Goal: Information Seeking & Learning: Check status

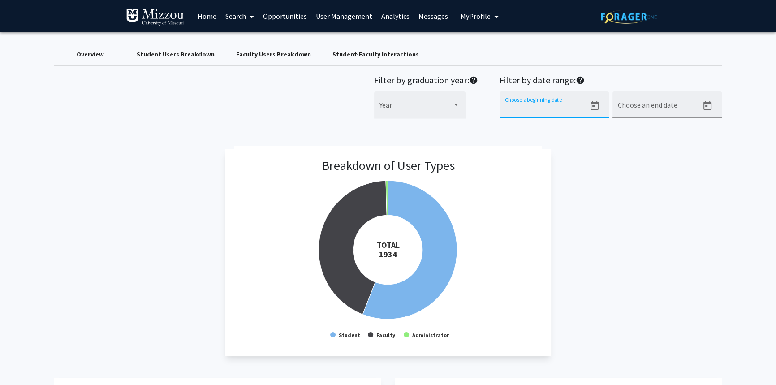
click at [578, 107] on input "Choose a beginning date" at bounding box center [545, 108] width 81 height 8
click at [593, 107] on icon "Open calendar" at bounding box center [595, 105] width 8 height 9
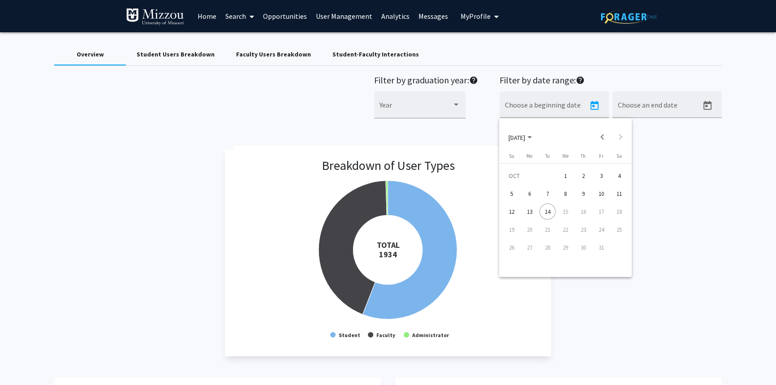
click at [510, 211] on div "12" at bounding box center [512, 212] width 16 height 16
type input "[DATE]"
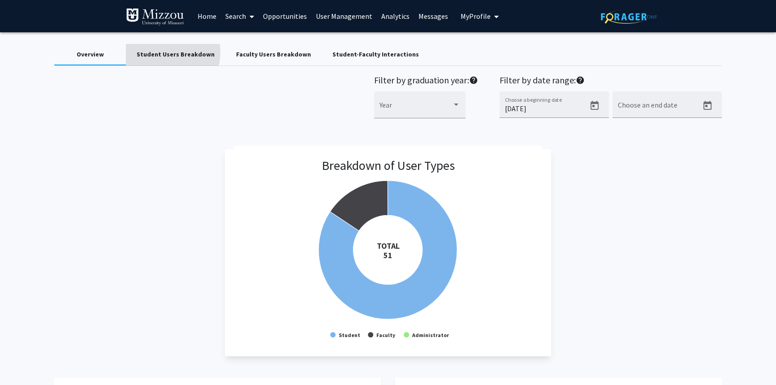
click at [169, 52] on div "Student Users Breakdown" at bounding box center [176, 54] width 78 height 9
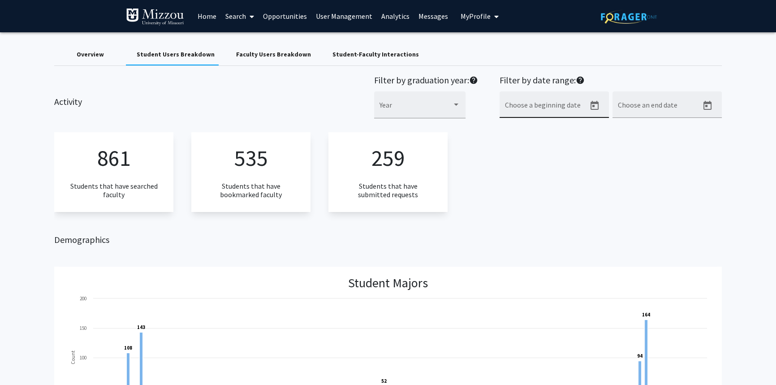
click at [524, 102] on div "Choose a beginning date" at bounding box center [545, 107] width 81 height 21
click at [592, 106] on icon "Open calendar" at bounding box center [595, 105] width 8 height 9
click at [512, 212] on div "12" at bounding box center [512, 212] width 16 height 16
type input "[DATE]"
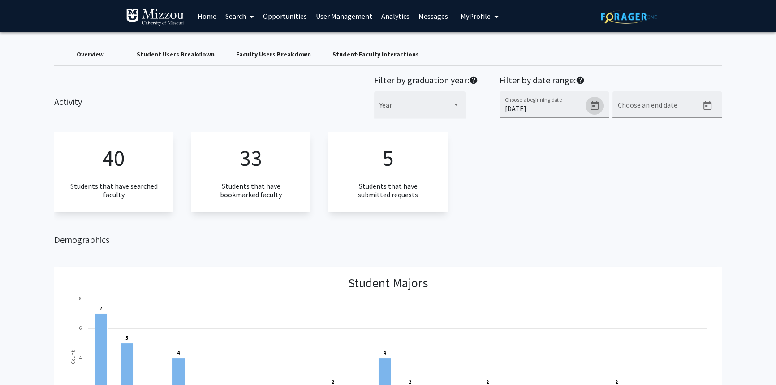
click at [516, 195] on div "40 Students that have searched faculty 33 Students that have bookmarked faculty…" at bounding box center [388, 171] width 668 height 79
click at [546, 111] on input "[DATE]" at bounding box center [545, 108] width 81 height 8
drag, startPoint x: 561, startPoint y: 107, endPoint x: 398, endPoint y: 115, distance: 162.9
click at [398, 115] on div "Filter by graduation year: help Year Filter by date range: help [DATE] Choose a…" at bounding box center [548, 101] width 348 height 53
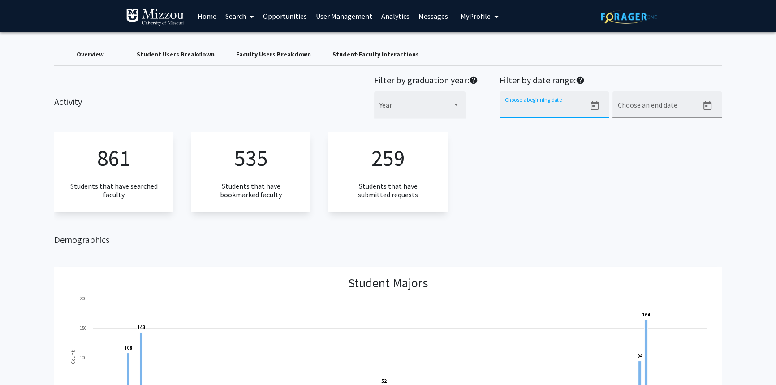
click at [494, 149] on div "861 Students that have searched faculty 535 Students that have bookmarked facul…" at bounding box center [388, 171] width 668 height 79
click at [539, 105] on input "Choose a beginning date" at bounding box center [545, 108] width 81 height 8
click at [593, 107] on icon "Open calendar" at bounding box center [594, 105] width 11 height 11
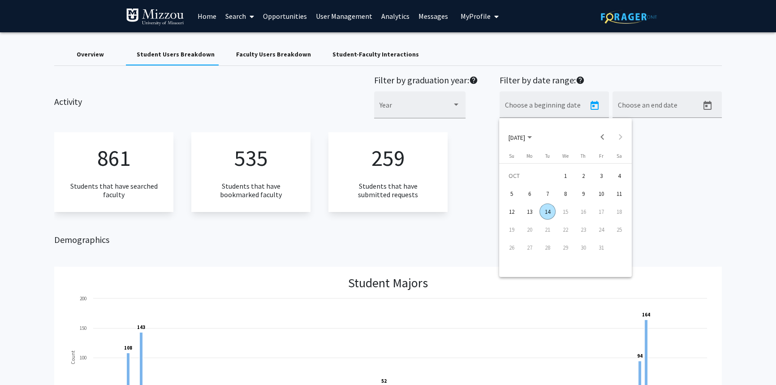
click at [512, 212] on div "12" at bounding box center [512, 212] width 16 height 16
type input "[DATE]"
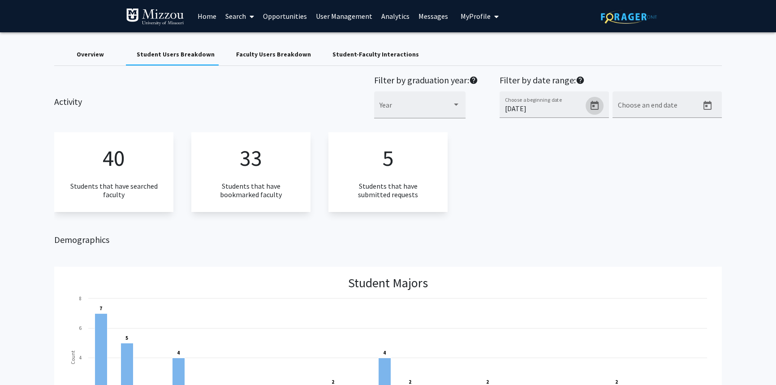
click at [514, 201] on div "40 Students that have searched faculty 33 Students that have bookmarked faculty…" at bounding box center [388, 171] width 668 height 79
click at [542, 107] on input "[DATE]" at bounding box center [545, 108] width 81 height 8
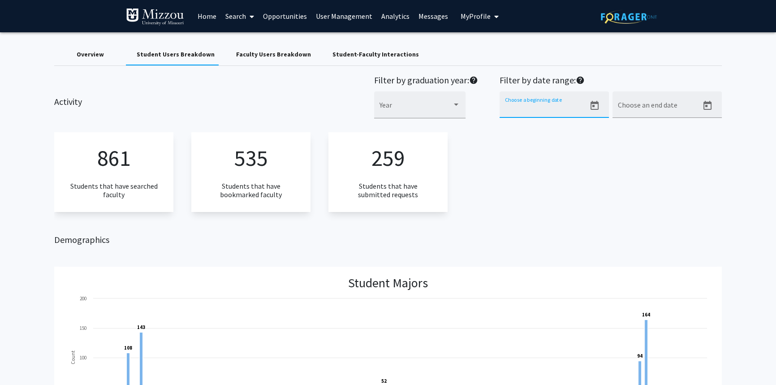
click at [535, 160] on div "861 Students that have searched faculty 535 Students that have bookmarked facul…" at bounding box center [388, 171] width 668 height 79
click at [307, 88] on div "Activity Filter by graduation year: help Year Filter by date range: help Choose…" at bounding box center [388, 101] width 681 height 53
